Goal: Browse casually

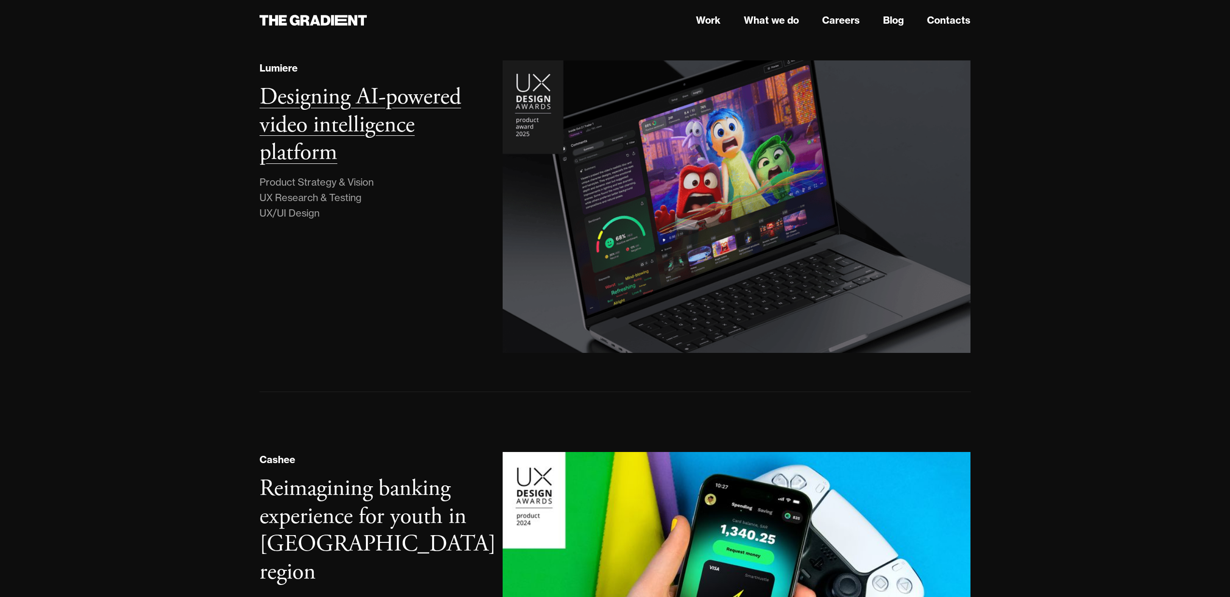
scroll to position [394, 0]
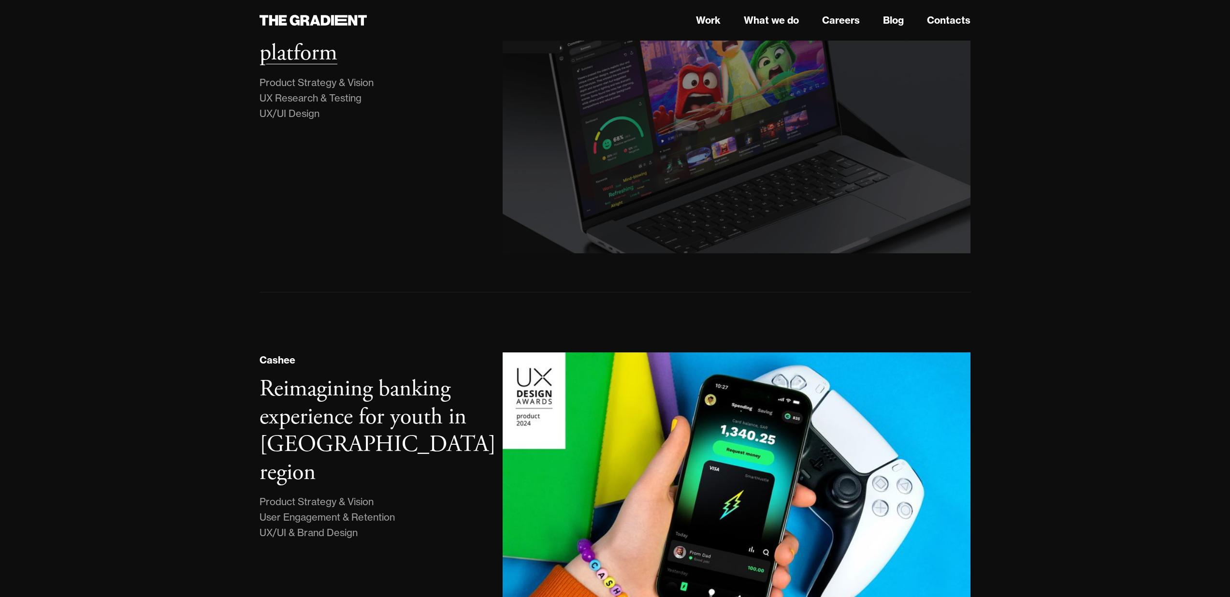
click at [665, 93] on img at bounding box center [736, 107] width 477 height 298
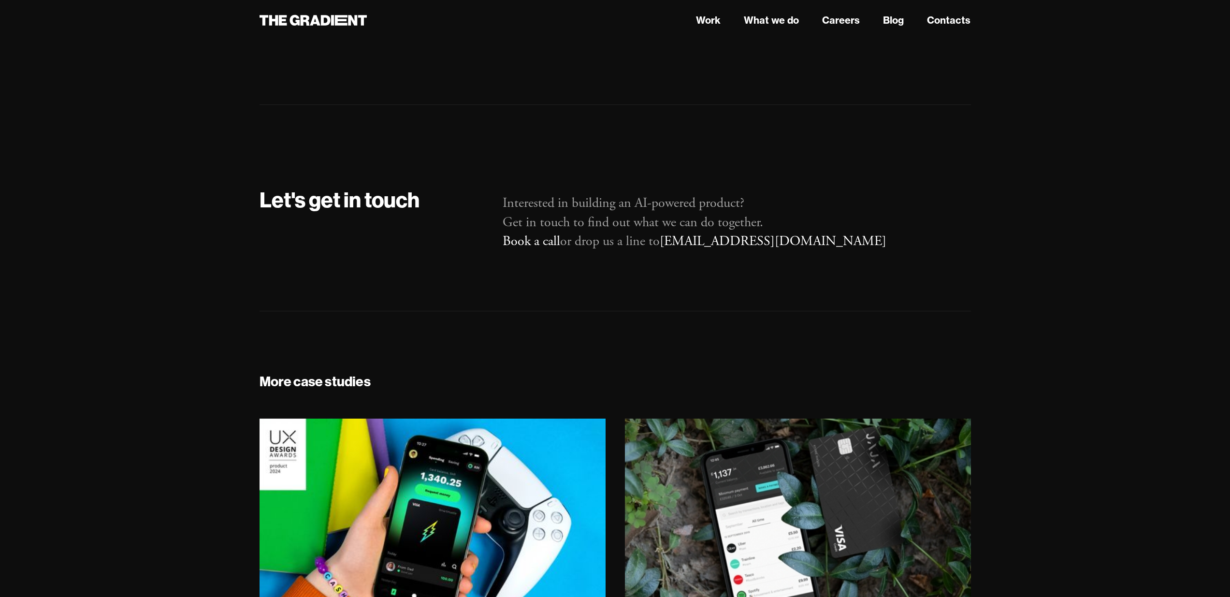
scroll to position [6783, 0]
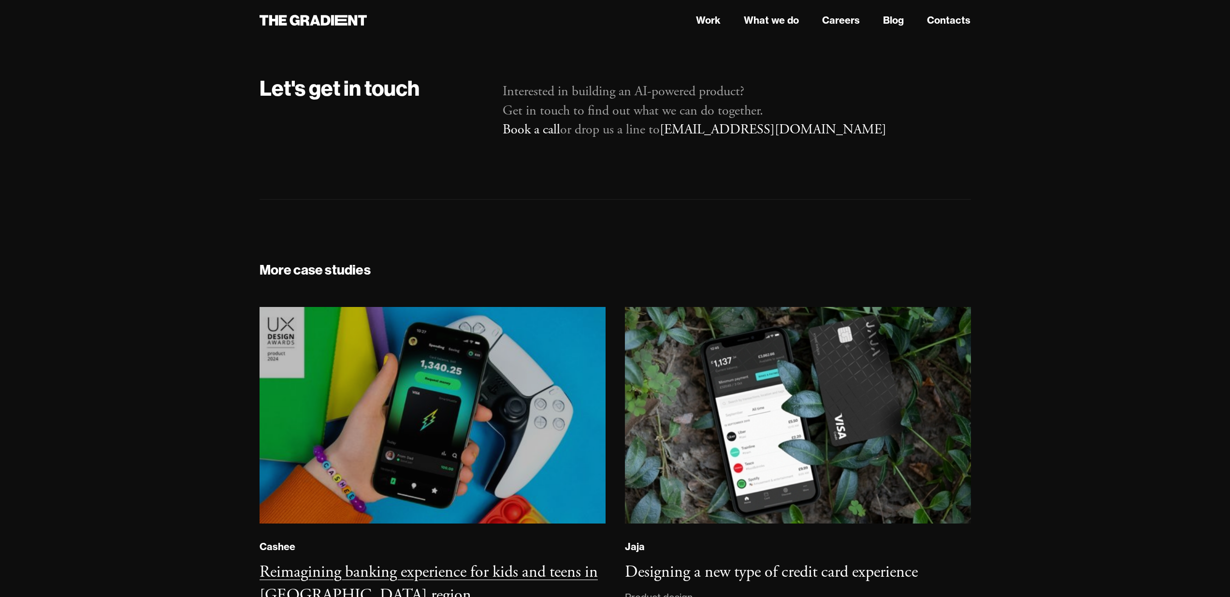
click at [513, 402] on img at bounding box center [432, 414] width 351 height 219
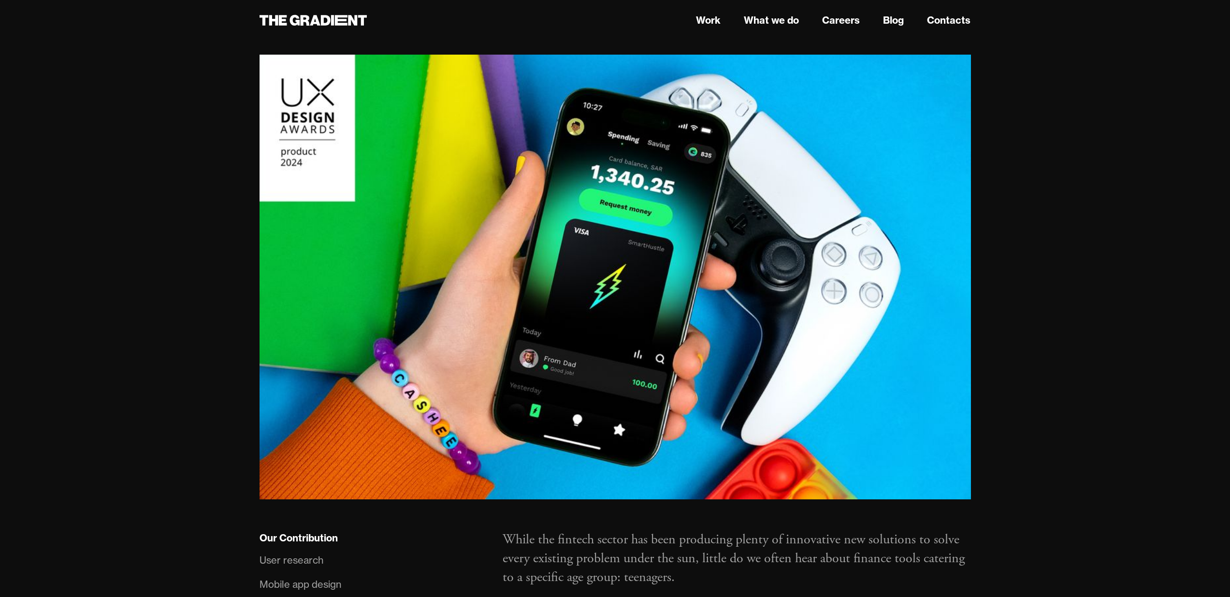
scroll to position [105, 0]
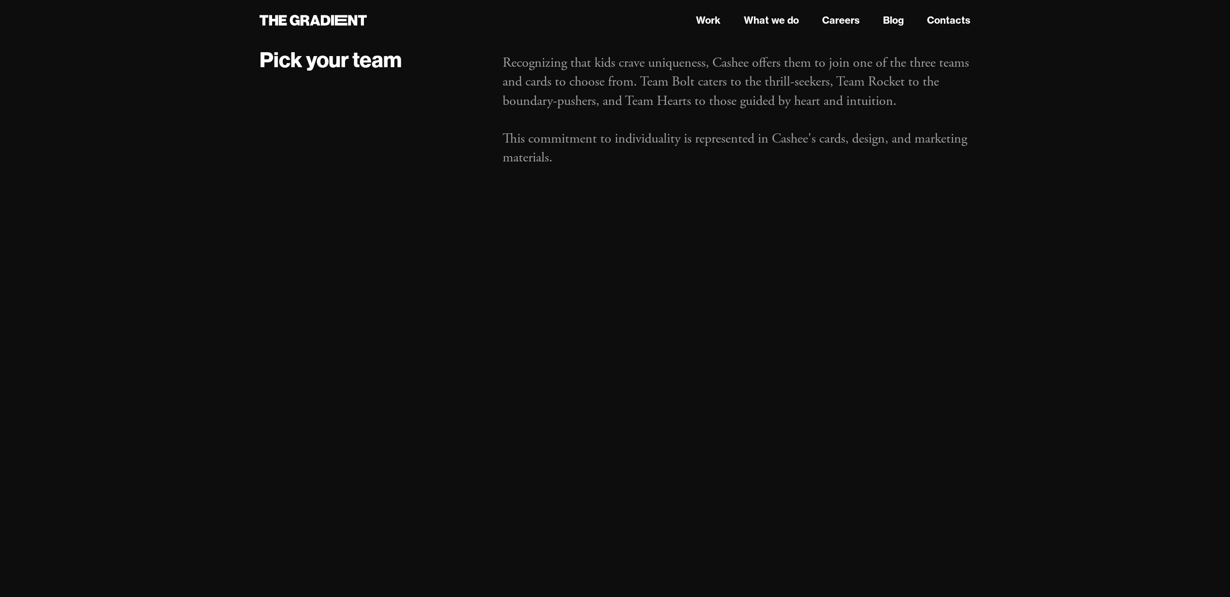
scroll to position [3356, 0]
